Goal: Information Seeking & Learning: Check status

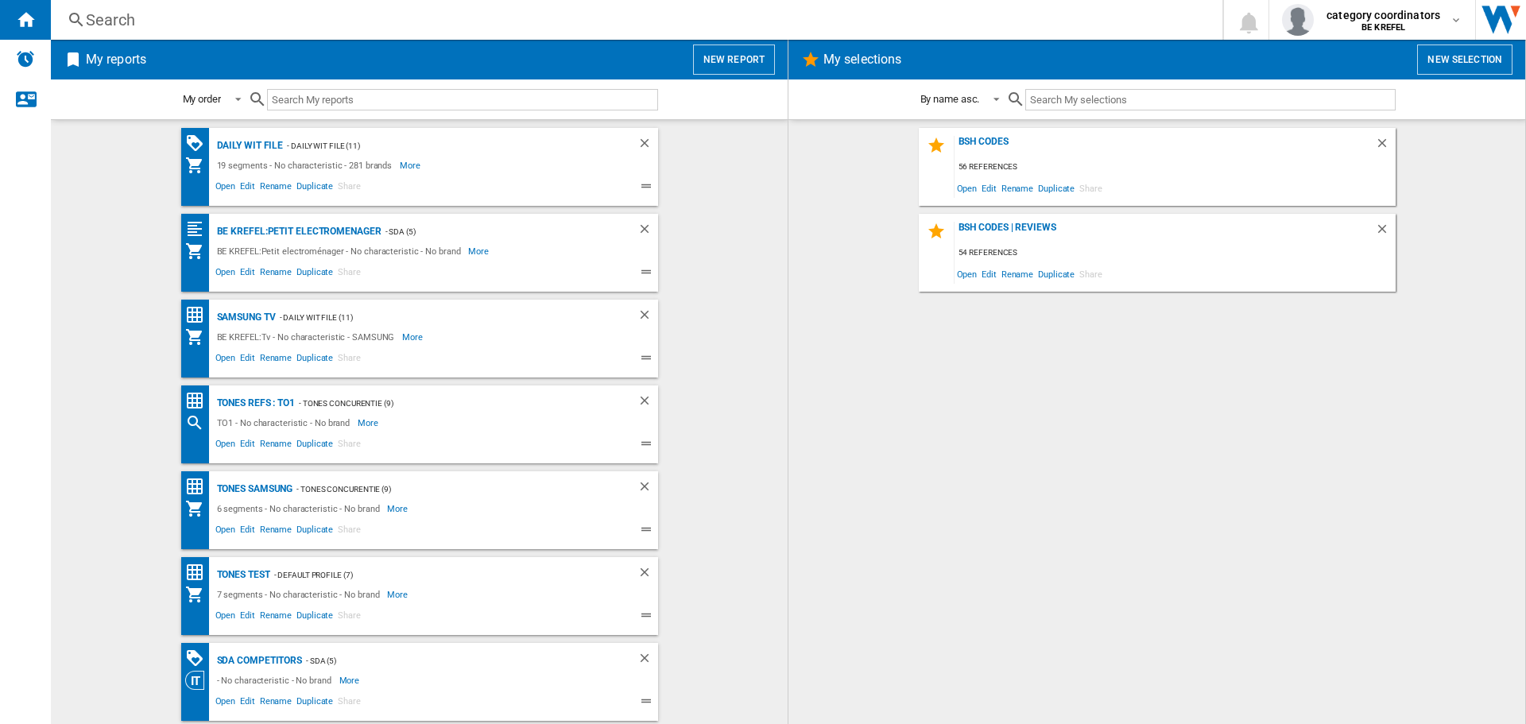
click at [81, 14] on ng-md-icon at bounding box center [76, 20] width 19 height 20
click at [78, 13] on ng-md-icon at bounding box center [76, 20] width 19 height 20
click at [237, 151] on div "Daily WIT file" at bounding box center [248, 146] width 71 height 20
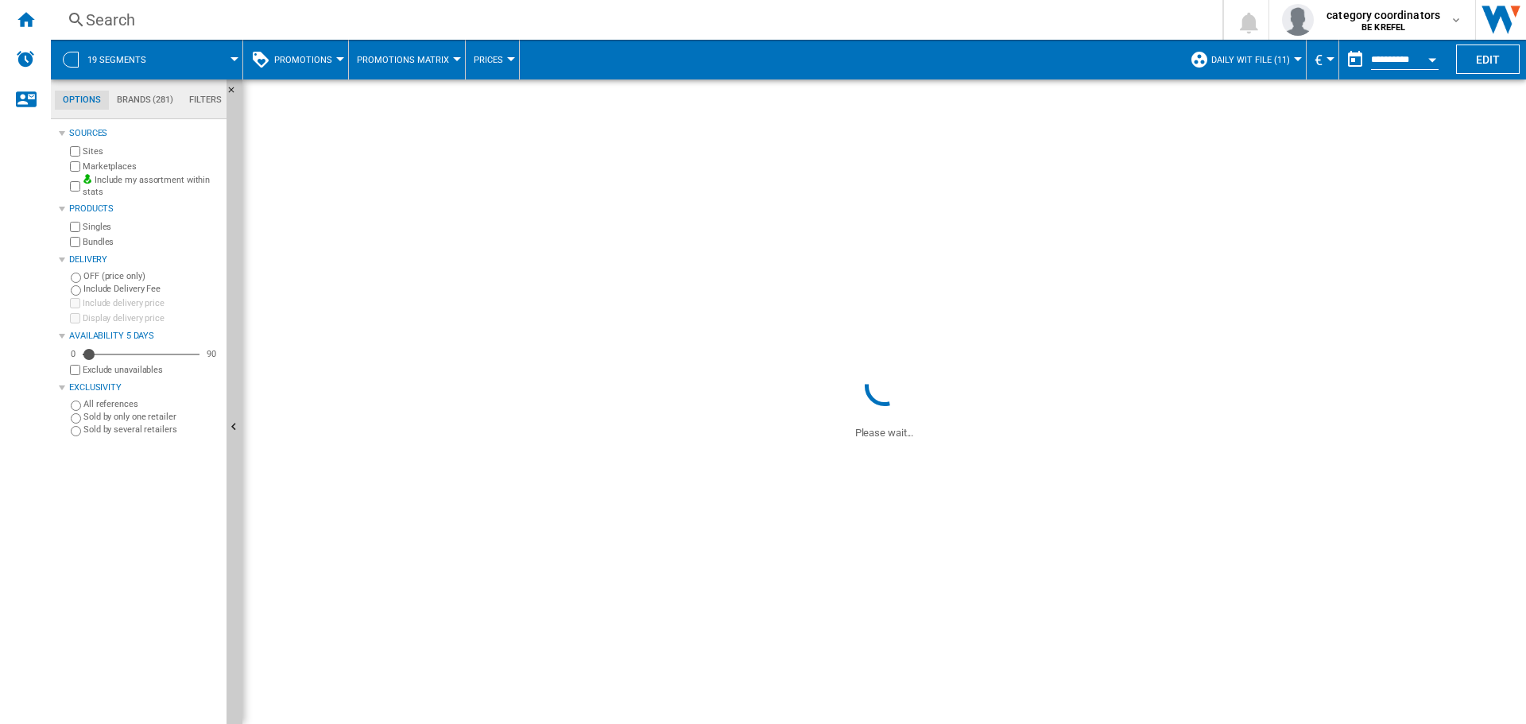
click at [79, 24] on ng-md-icon at bounding box center [76, 20] width 19 height 20
click at [126, 21] on div "Search" at bounding box center [633, 20] width 1095 height 22
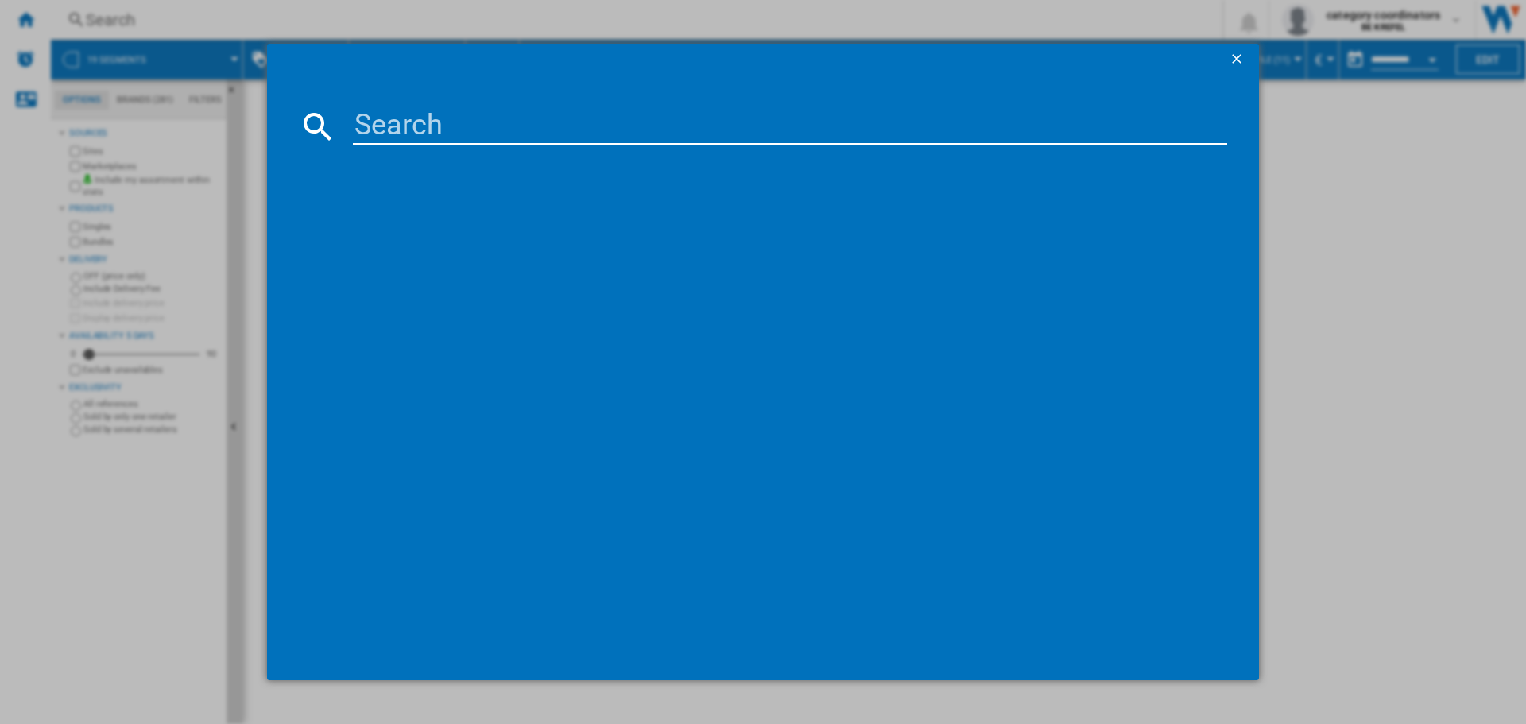
click at [406, 126] on input at bounding box center [790, 126] width 874 height 38
paste input "12001259"
type input "12001259"
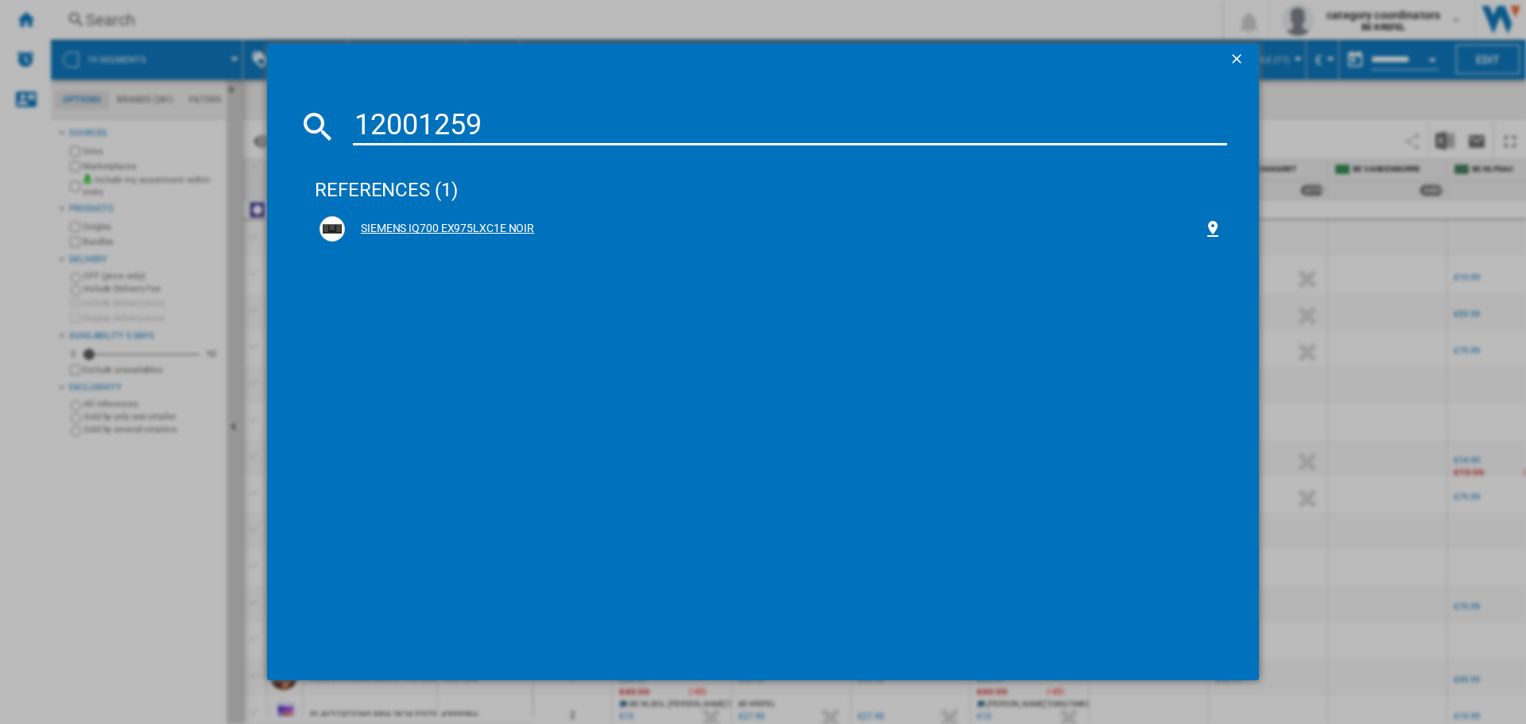
click at [455, 222] on div "SIEMENS IQ700 EX975LXC1E NOIR" at bounding box center [774, 229] width 858 height 16
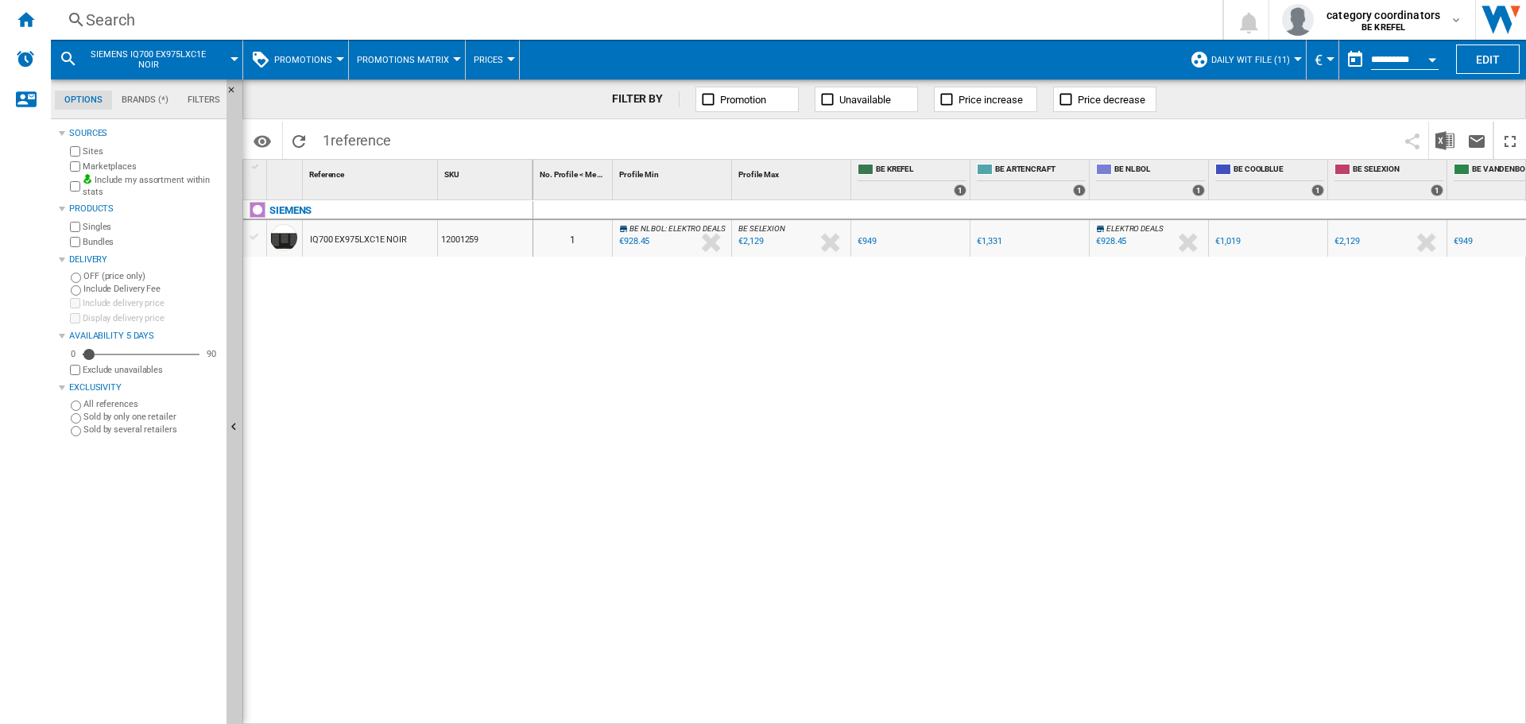
click at [314, 68] on button "Promotions" at bounding box center [307, 60] width 66 height 40
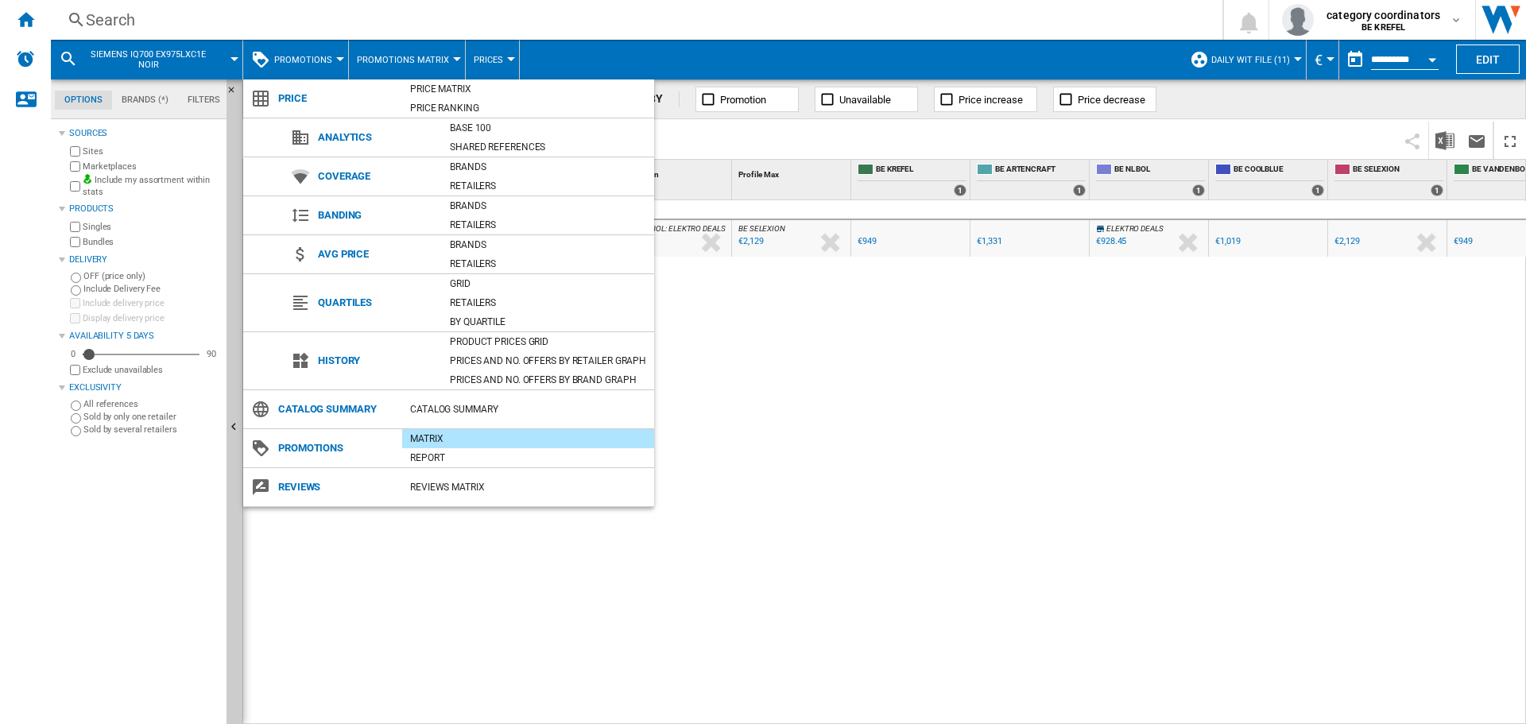
click at [494, 338] on div "Product prices grid" at bounding box center [548, 342] width 212 height 16
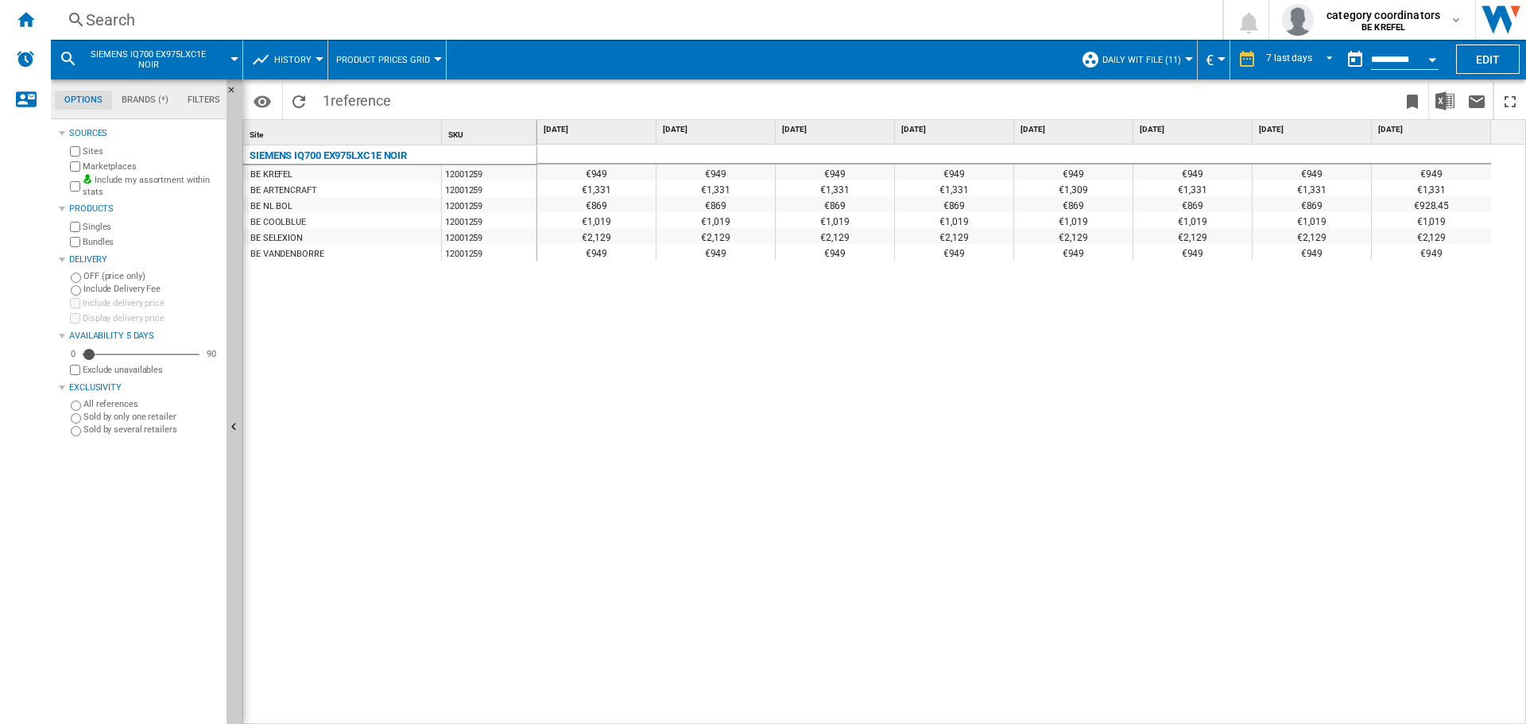
click at [1430, 249] on div "€949" at bounding box center [1431, 252] width 119 height 16
click at [1445, 207] on div "€928.45" at bounding box center [1431, 204] width 119 height 16
click at [965, 317] on div "€949 €949 €949 €949 €949 €949 €949 €949 €1,331 €1,331 €1,331 €1,331 €1,309 €1,3…" at bounding box center [1032, 435] width 990 height 580
click at [808, 448] on div "€949 €949 €949 €949 €949 €949 €949 €949 €1,331 €1,331 €1,331 €1,331 €1,309 €1,3…" at bounding box center [1032, 435] width 990 height 580
click at [873, 335] on div "€949 €949 €949 €949 €949 €949 €949 €949 €1,331 €1,331 €1,331 €1,331 €1,309 €1,3…" at bounding box center [1032, 435] width 990 height 580
